Goal: Navigation & Orientation: Find specific page/section

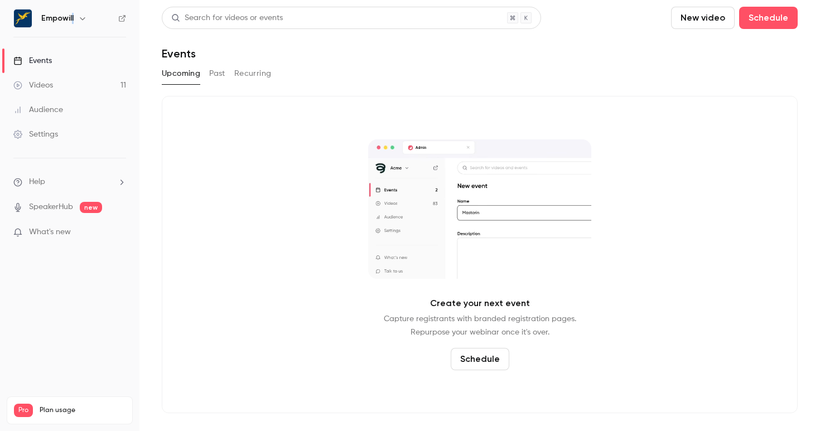
click at [72, 20] on h6 "Empowill" at bounding box center [57, 18] width 32 height 11
click at [93, 20] on div "Empowill" at bounding box center [75, 18] width 68 height 13
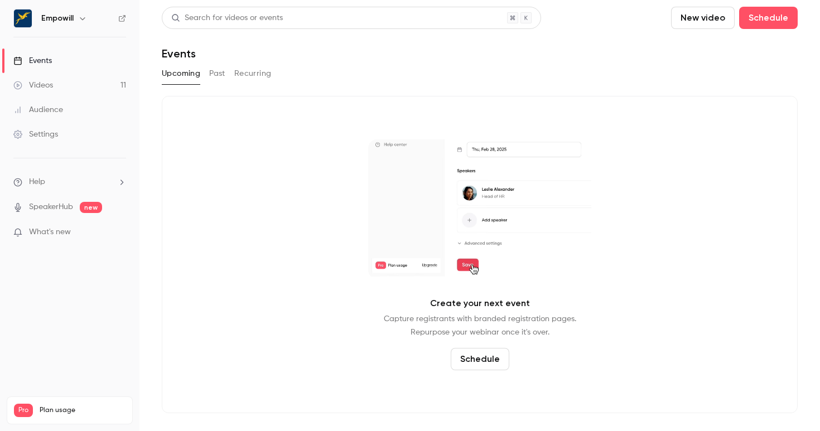
click at [83, 20] on icon "button" at bounding box center [82, 18] width 9 height 9
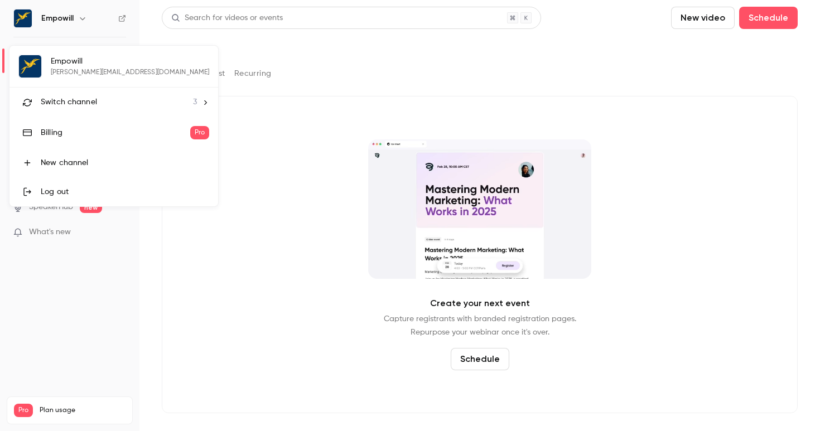
click at [79, 108] on li "Switch channel 3" at bounding box center [113, 103] width 209 height 30
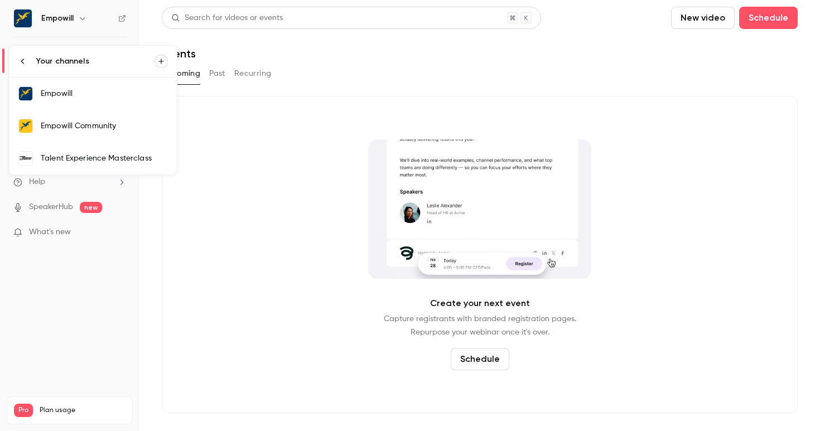
click at [82, 130] on div "Empowill Community" at bounding box center [104, 126] width 127 height 11
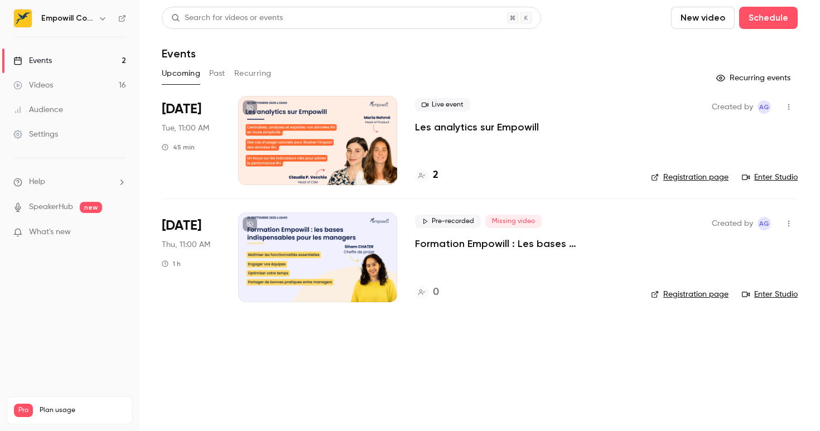
click at [438, 179] on h4 "2" at bounding box center [436, 175] width 6 height 15
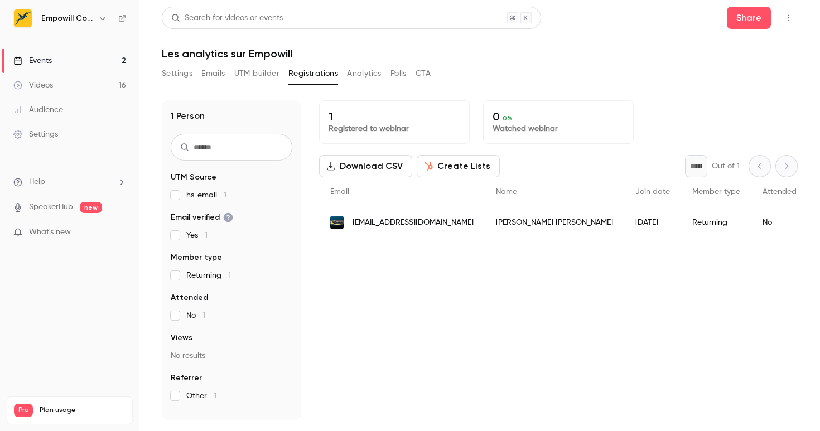
click at [90, 57] on link "Events 2" at bounding box center [70, 61] width 140 height 25
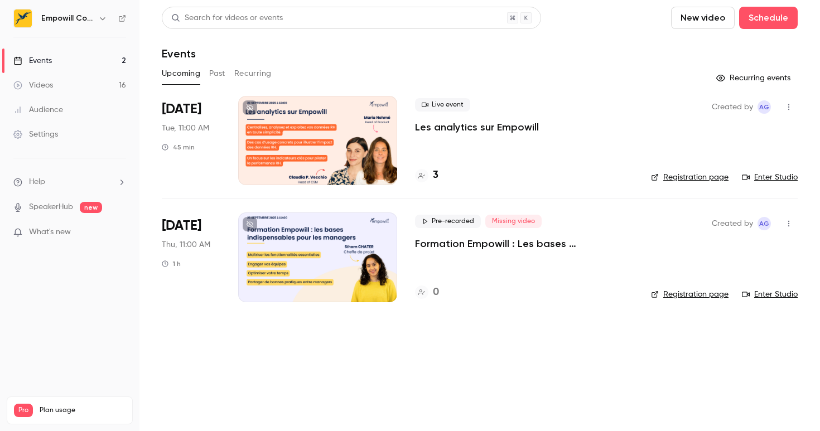
click at [437, 178] on h4 "3" at bounding box center [436, 175] width 6 height 15
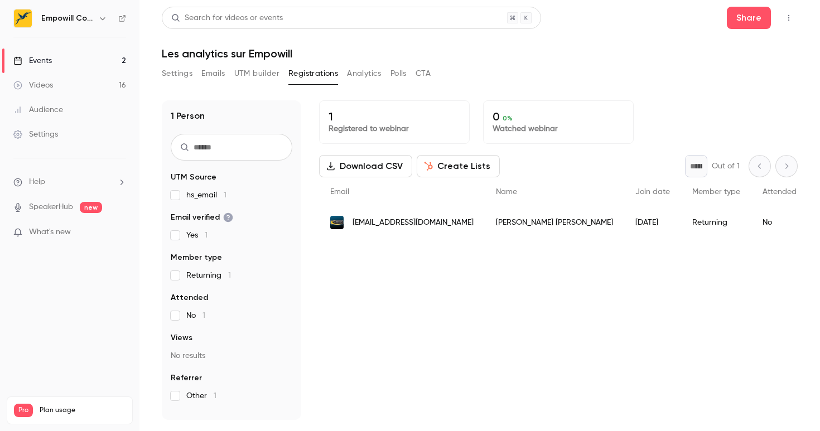
click at [102, 50] on link "Events 2" at bounding box center [70, 61] width 140 height 25
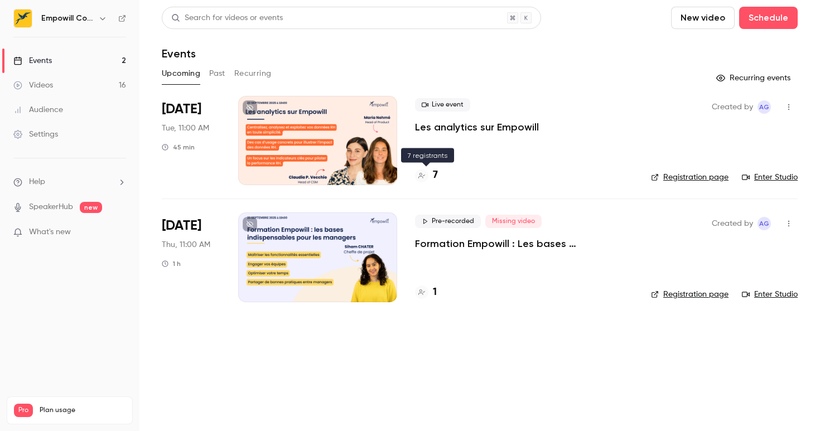
click at [436, 176] on h4 "7" at bounding box center [435, 175] width 5 height 15
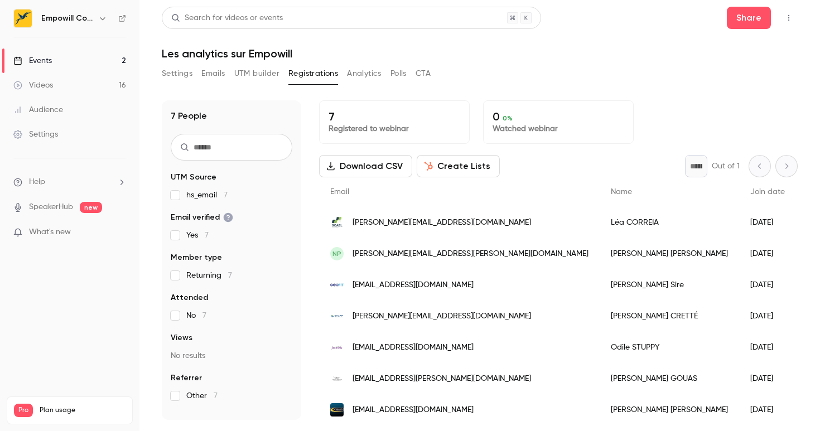
scroll to position [14, 0]
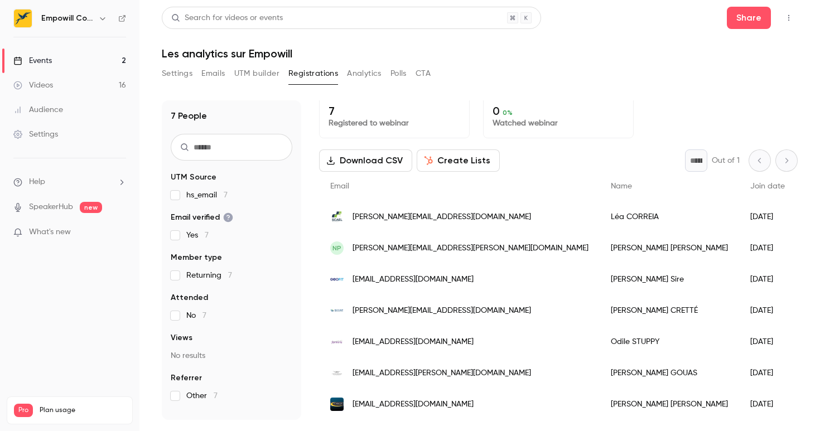
click at [90, 50] on link "Events 2" at bounding box center [70, 61] width 140 height 25
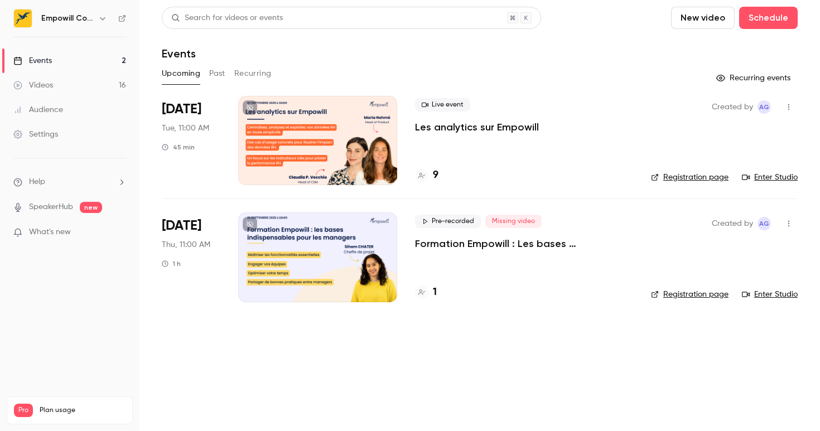
click at [436, 175] on h4 "9" at bounding box center [436, 175] width 6 height 15
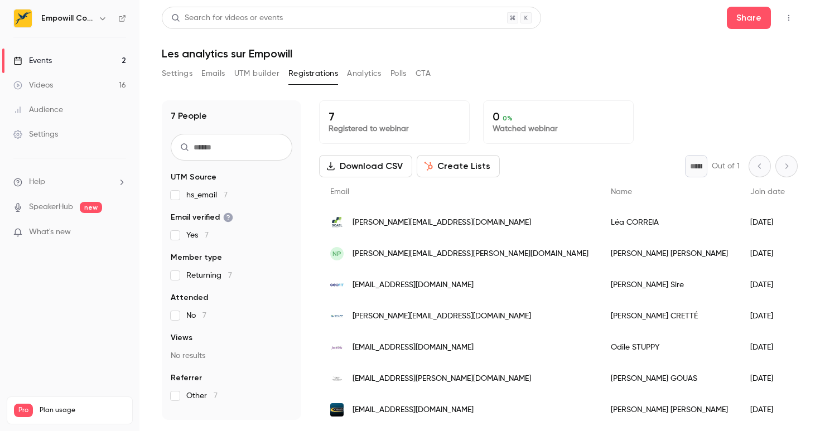
click at [86, 64] on link "Events 2" at bounding box center [70, 61] width 140 height 25
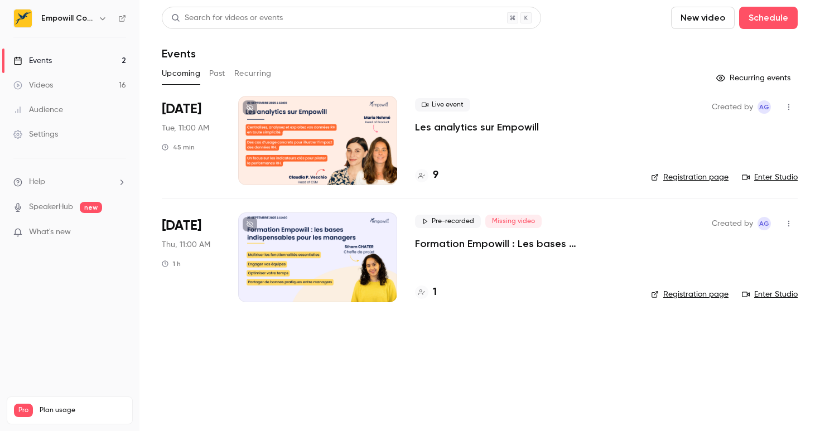
click at [435, 294] on h4 "1" at bounding box center [435, 292] width 4 height 15
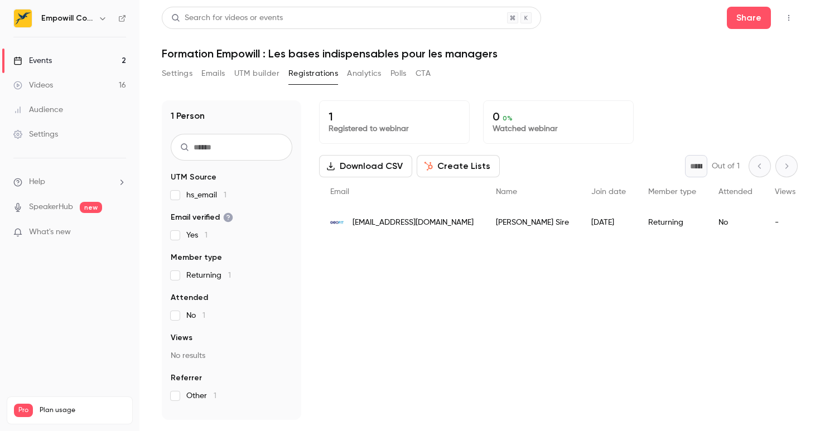
click at [64, 59] on link "Events 2" at bounding box center [70, 61] width 140 height 25
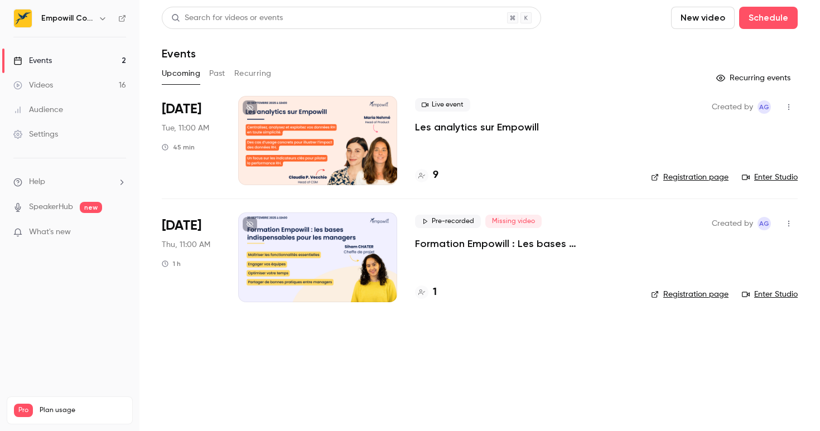
click at [437, 175] on h4 "9" at bounding box center [436, 175] width 6 height 15
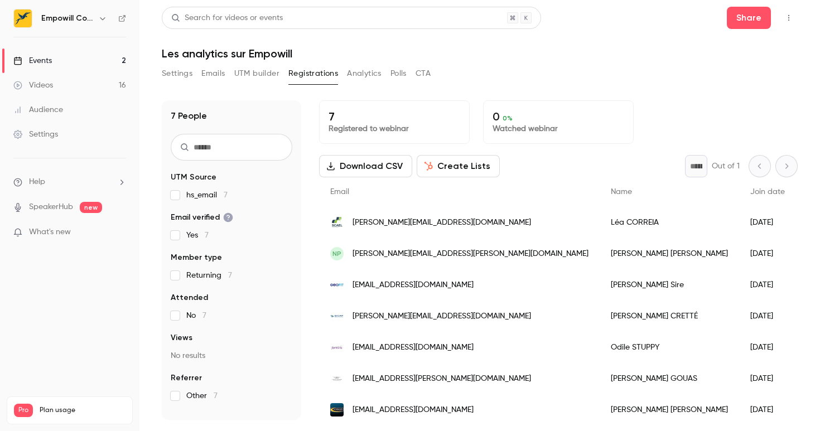
click at [63, 60] on link "Events 2" at bounding box center [70, 61] width 140 height 25
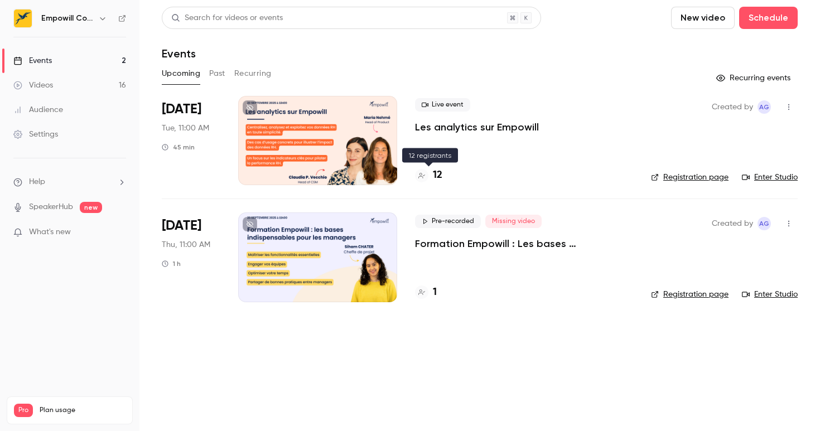
click at [438, 178] on h4 "12" at bounding box center [437, 175] width 9 height 15
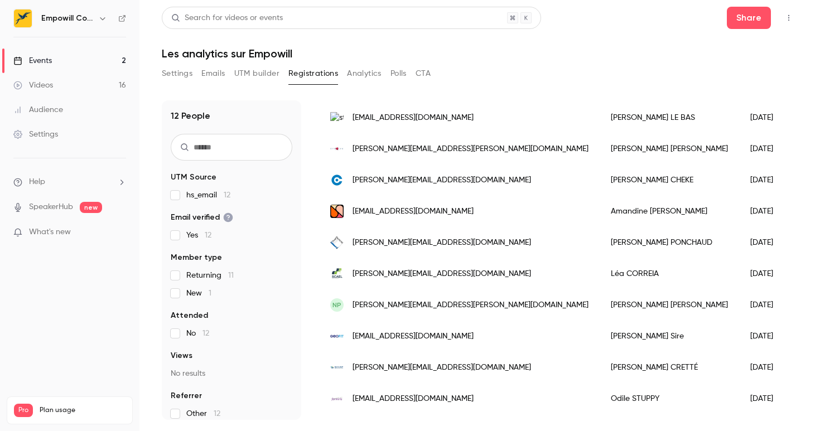
scroll to position [107, 0]
